Goal: Use online tool/utility: Utilize a website feature to perform a specific function

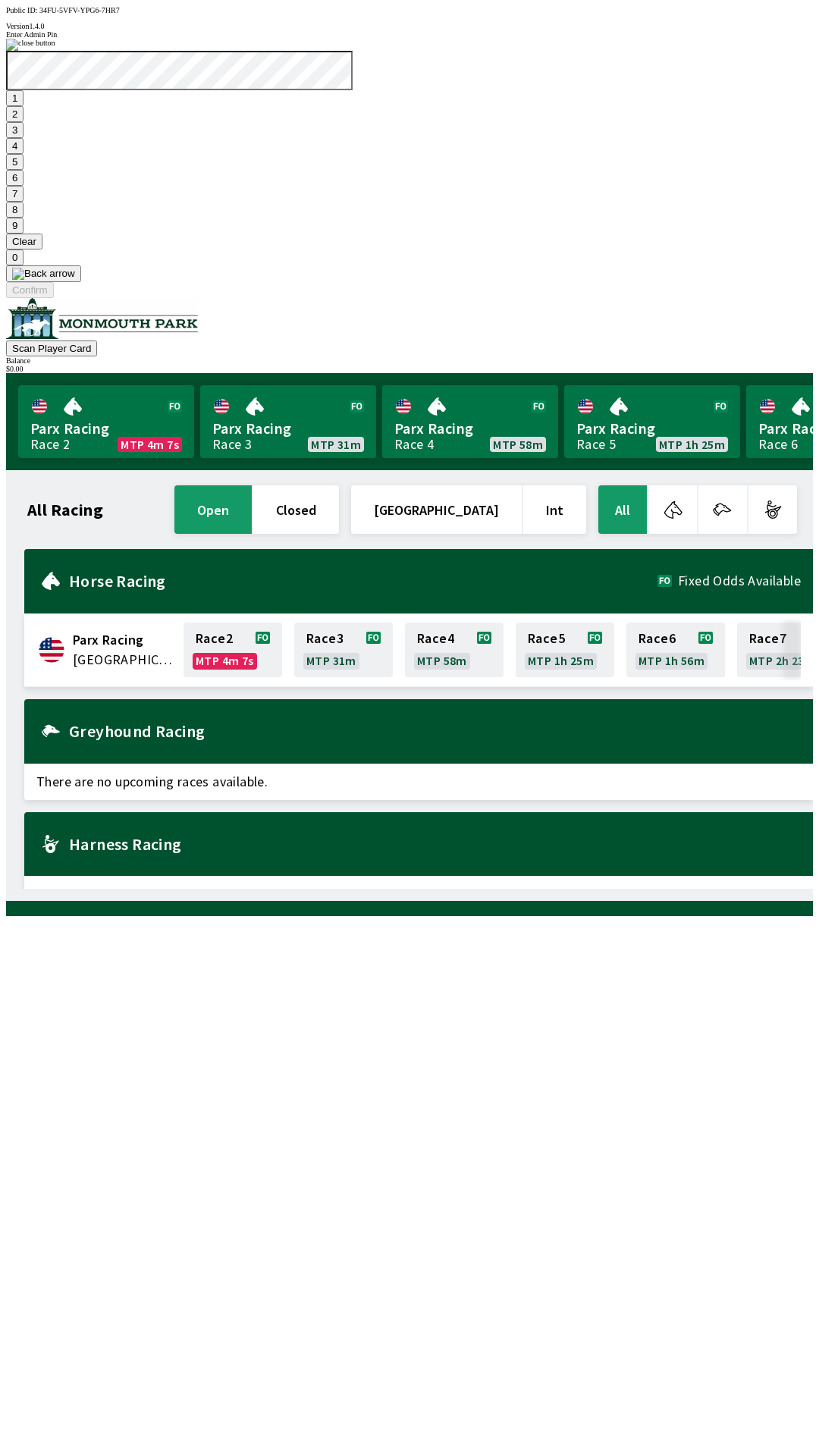
click at [24, 202] on button "7" at bounding box center [15, 194] width 18 height 16
click at [24, 138] on button "3" at bounding box center [15, 131] width 18 height 16
click at [54, 299] on button "Confirm" at bounding box center [29, 290] width 48 height 16
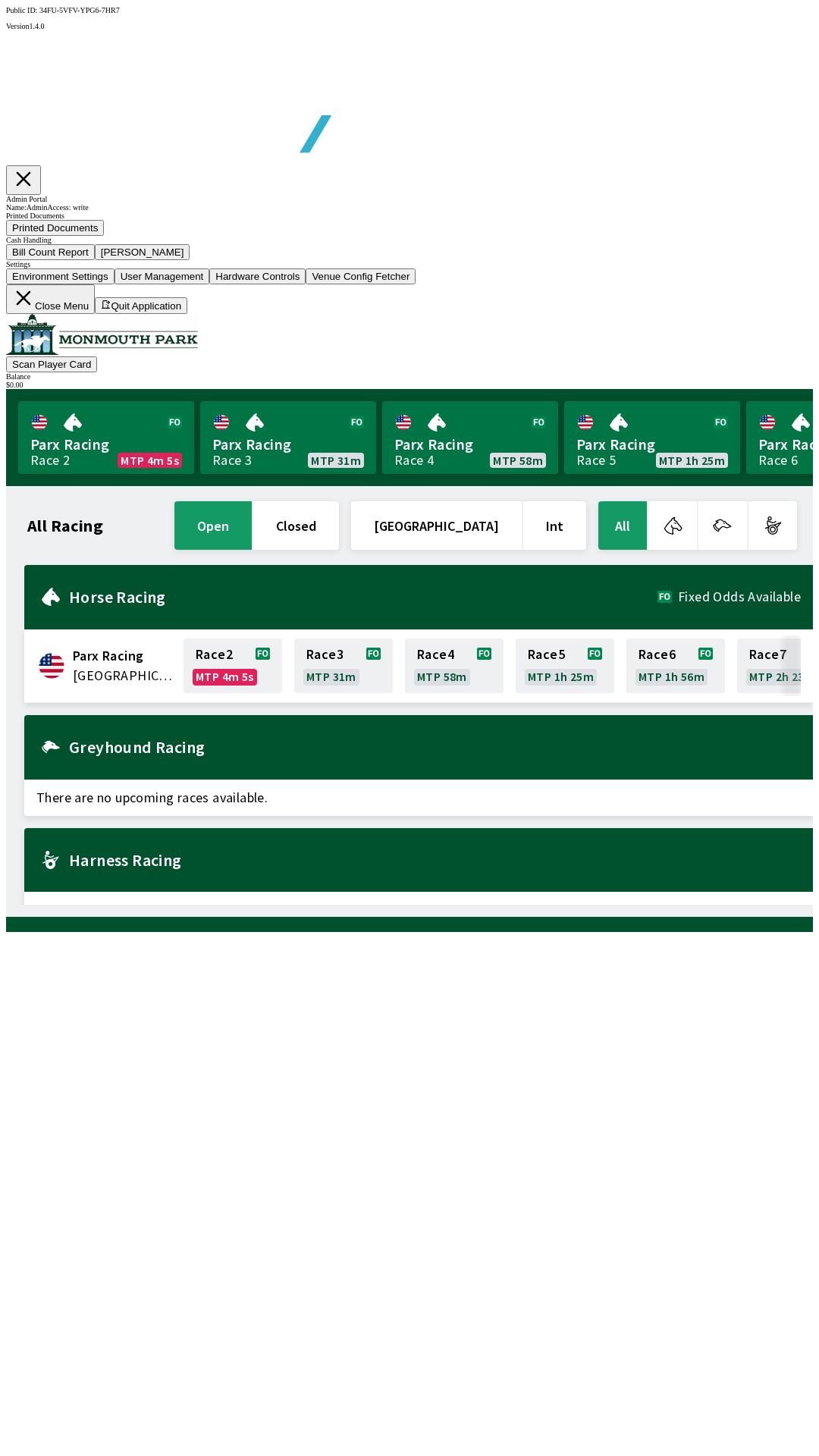
click at [95, 260] on button "Bill Count Report" at bounding box center [49, 252] width 88 height 16
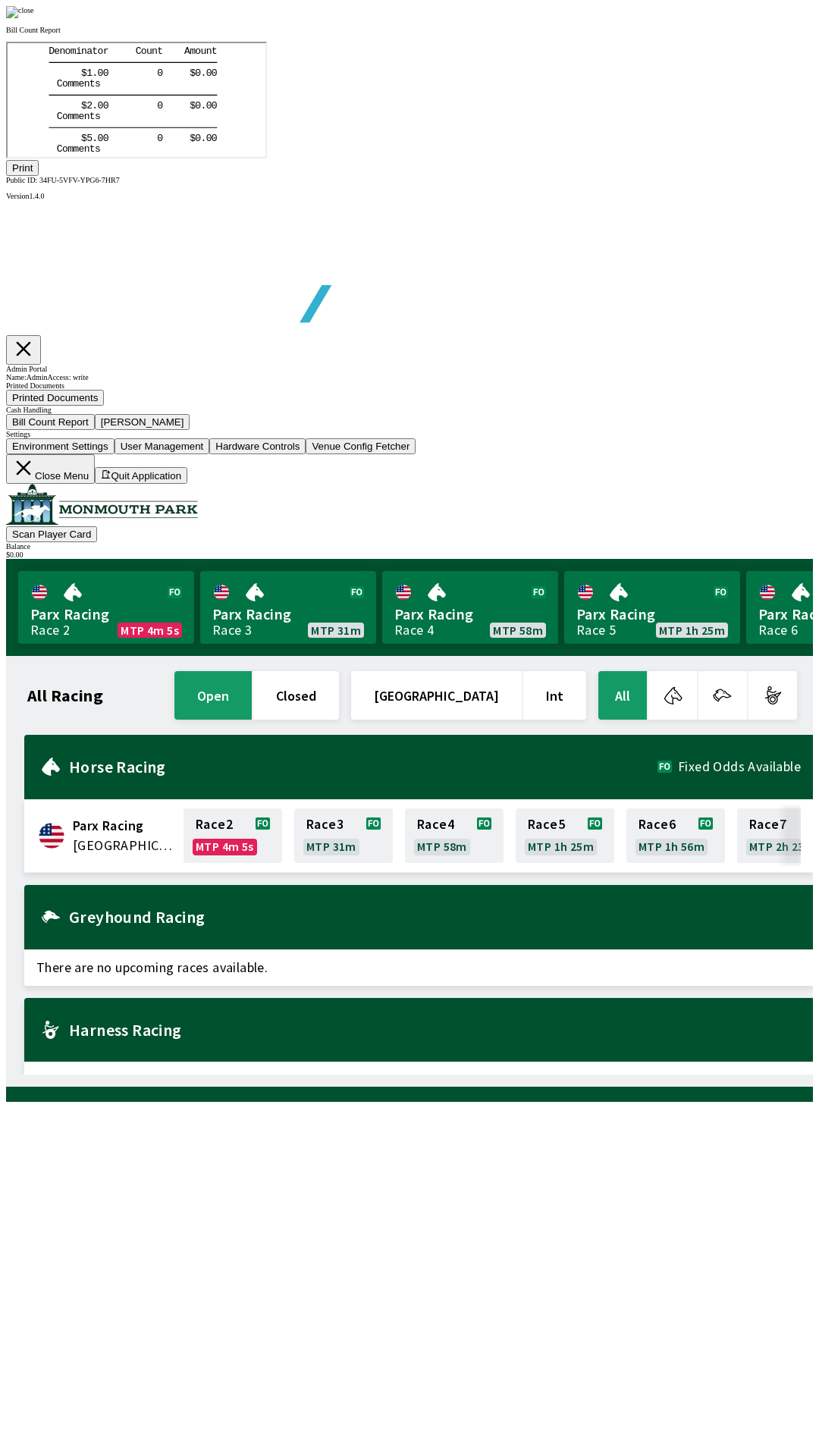
scroll to position [178, 0]
click at [39, 176] on button "Print" at bounding box center [22, 168] width 32 height 16
click at [704, 18] on div at bounding box center [409, 11] width 807 height 12
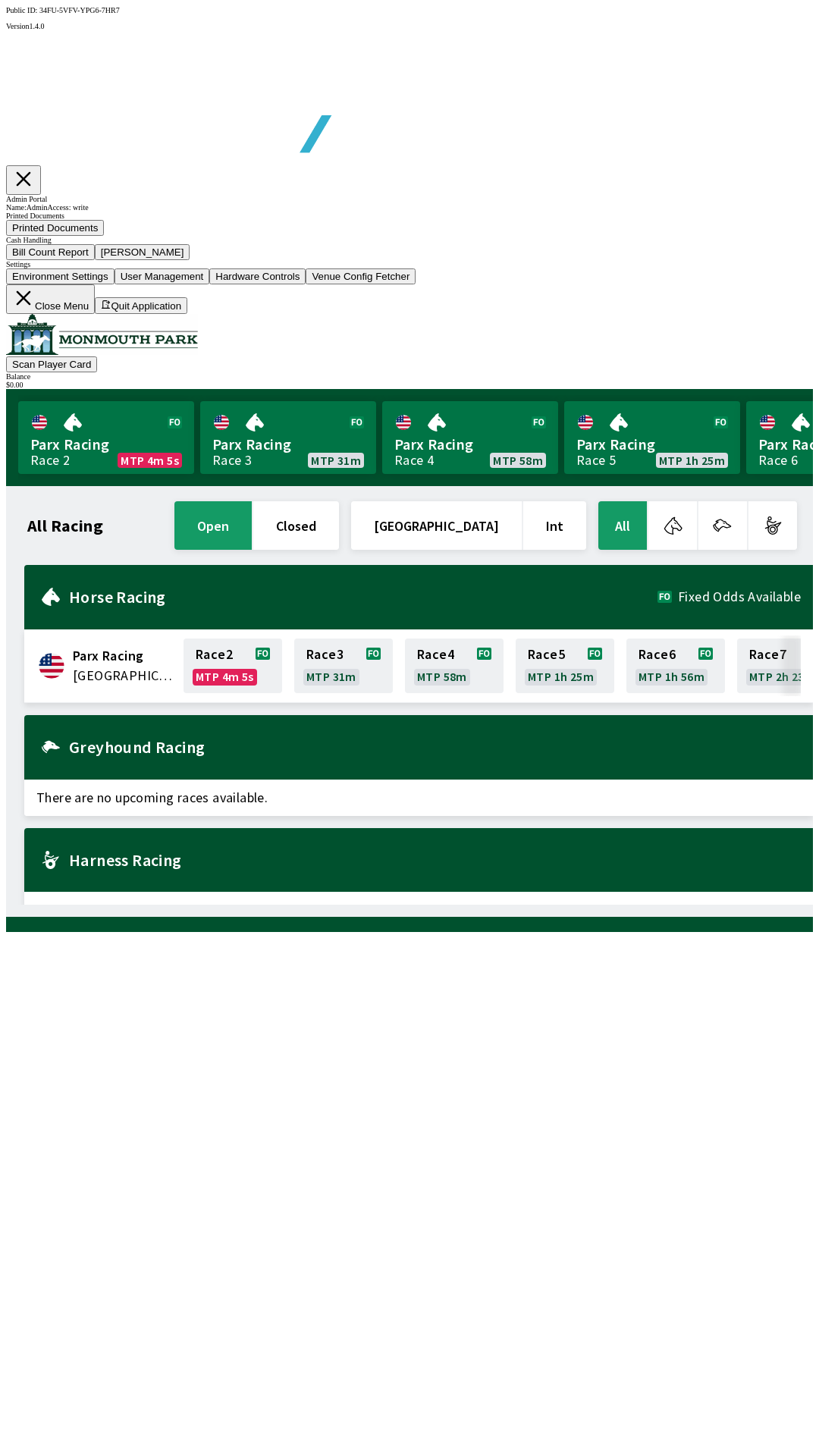
click at [191, 260] on button "[PERSON_NAME]" at bounding box center [143, 252] width 96 height 16
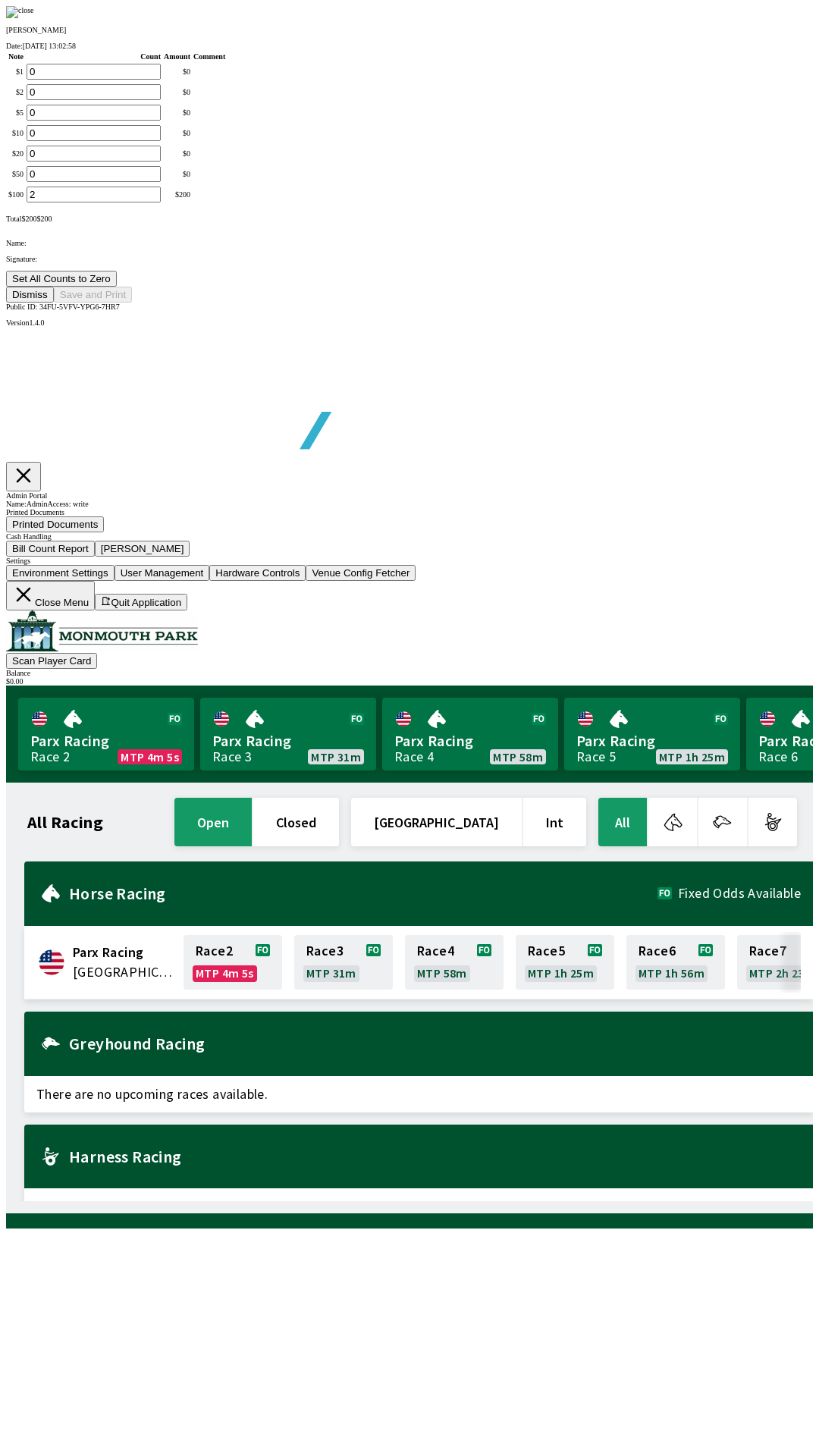
click at [117, 286] on button "Set All Counts to Zero" at bounding box center [61, 279] width 111 height 16
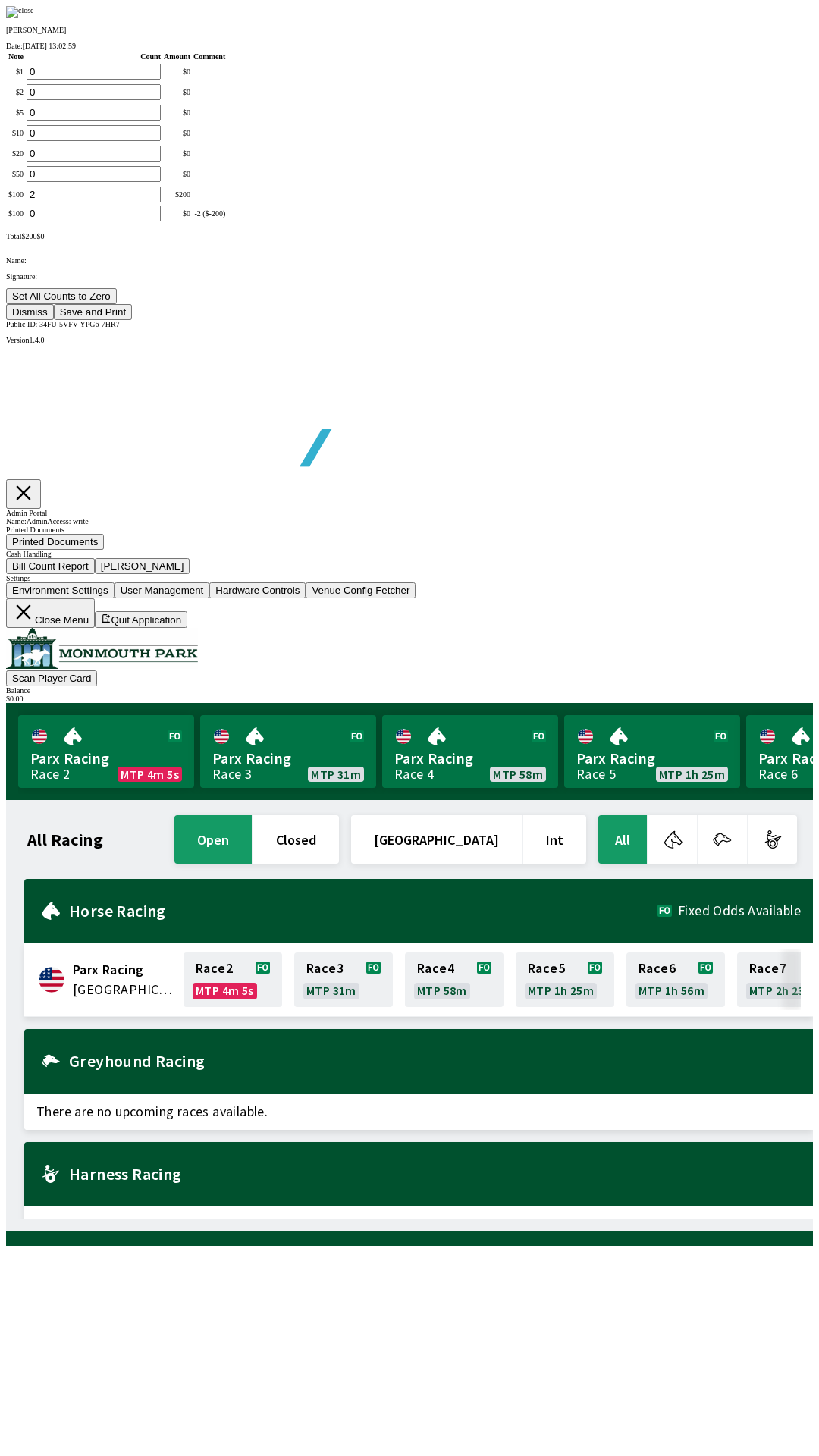
click at [132, 320] on button "Save and Print" at bounding box center [92, 312] width 78 height 16
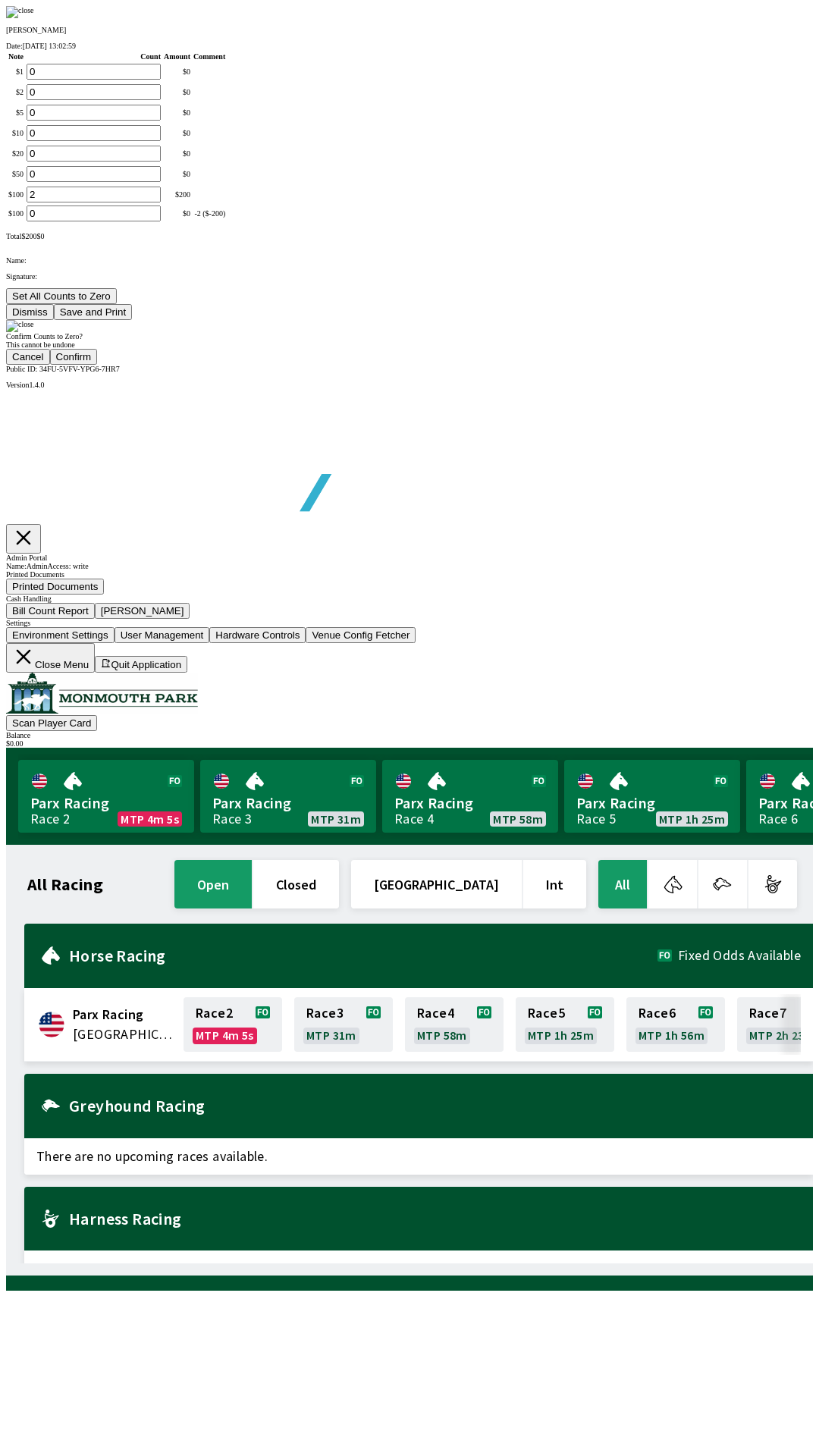
click at [98, 365] on button "Confirm" at bounding box center [74, 357] width 48 height 16
type input "0"
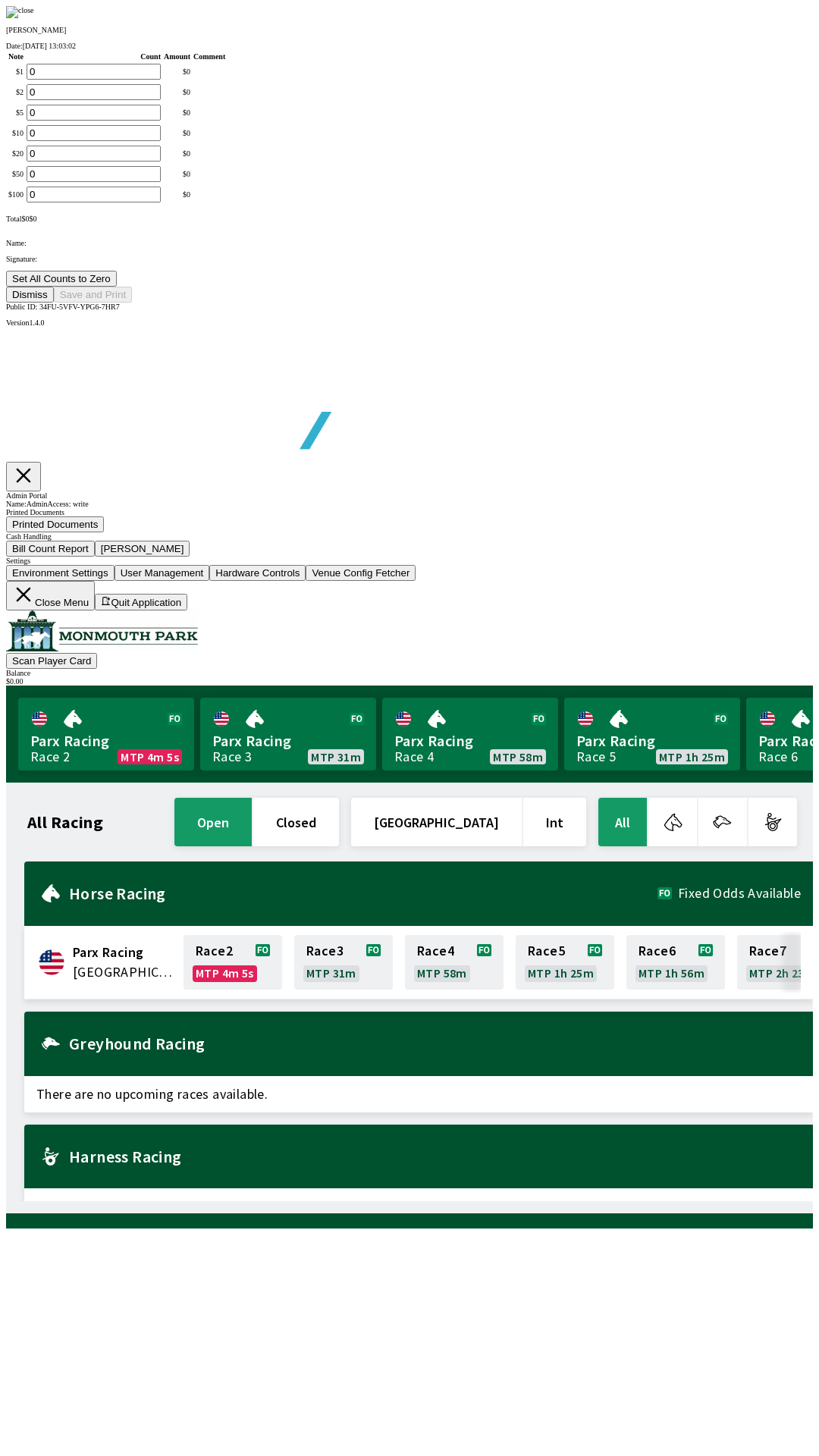
click at [54, 303] on button "Dismiss" at bounding box center [29, 294] width 48 height 16
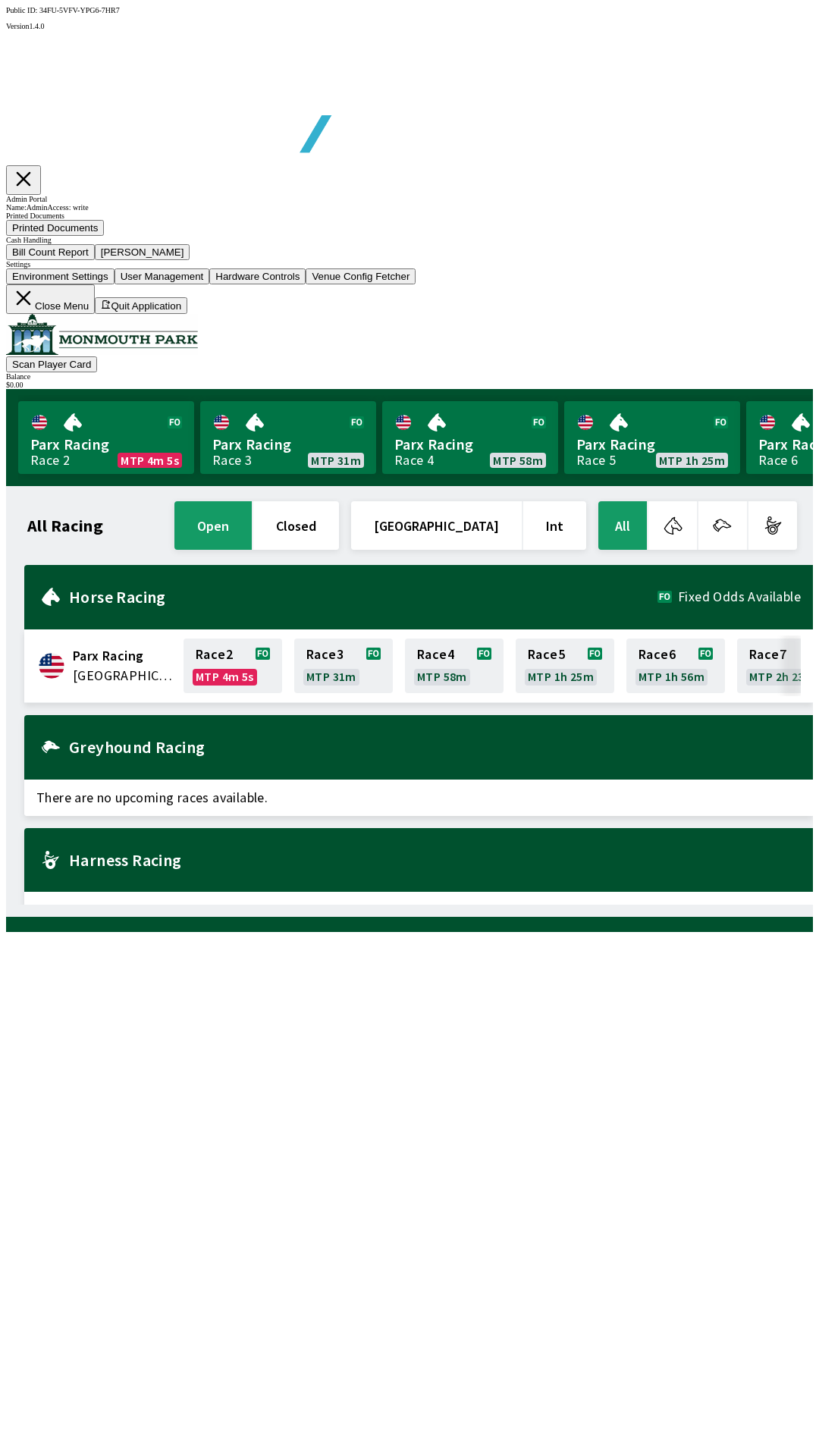
click at [95, 314] on button "Close Menu" at bounding box center [49, 299] width 88 height 29
